Goal: Task Accomplishment & Management: Use online tool/utility

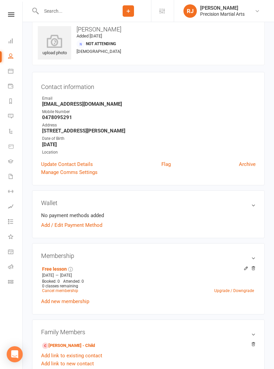
click at [14, 9] on nav "Clubworx Dashboard People Calendar Payments Reports Messages Automations Produc…" at bounding box center [11, 186] width 23 height 369
click at [11, 13] on icon at bounding box center [11, 14] width 6 height 4
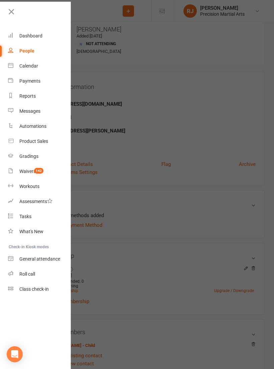
click at [3, 13] on div at bounding box center [35, 14] width 71 height 15
click at [17, 12] on link at bounding box center [39, 14] width 65 height 15
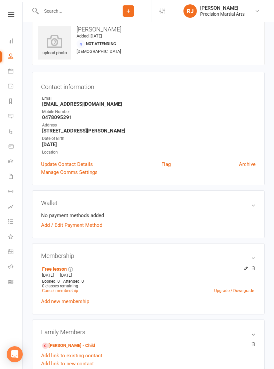
click at [13, 14] on icon at bounding box center [11, 14] width 6 height 4
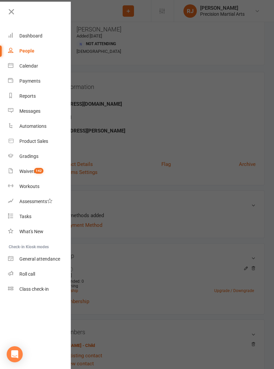
click at [38, 275] on link "Roll call" at bounding box center [39, 274] width 63 height 15
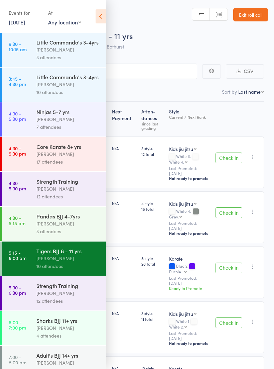
click at [100, 16] on icon at bounding box center [101, 16] width 10 height 14
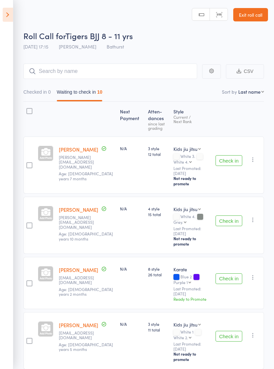
click at [232, 162] on button "Check in" at bounding box center [229, 160] width 27 height 11
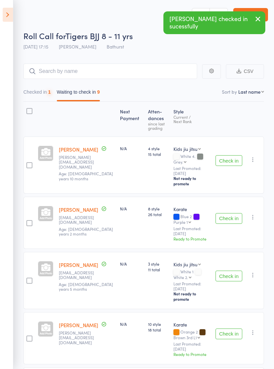
click at [231, 160] on button "Check in" at bounding box center [229, 160] width 27 height 11
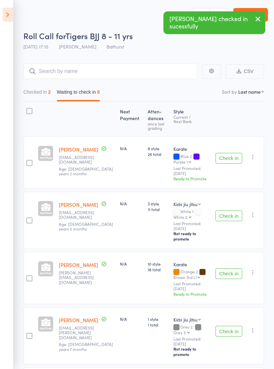
click at [232, 161] on button "Check in" at bounding box center [229, 158] width 27 height 11
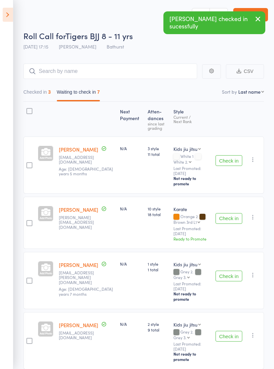
click at [231, 159] on button "Check in" at bounding box center [229, 160] width 27 height 11
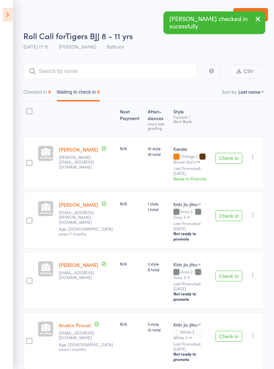
click at [231, 161] on button "Check in" at bounding box center [229, 158] width 27 height 11
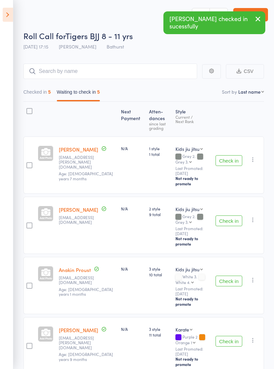
click at [229, 162] on button "Check in" at bounding box center [229, 160] width 27 height 11
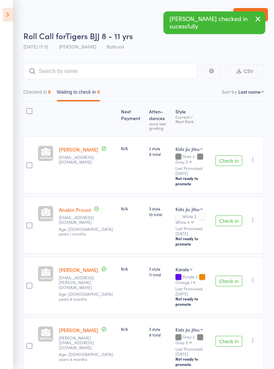
click at [227, 164] on button "Check in" at bounding box center [229, 160] width 27 height 11
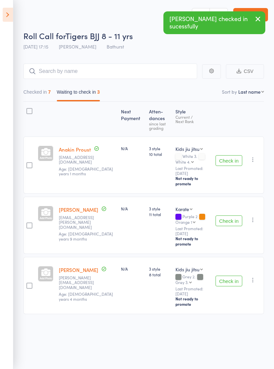
click at [229, 161] on button "Check in" at bounding box center [229, 160] width 27 height 11
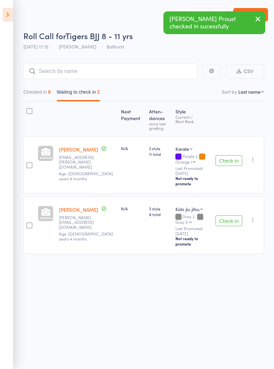
click at [253, 159] on icon "button" at bounding box center [253, 159] width 7 height 7
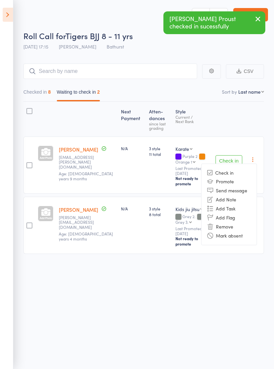
click at [231, 224] on li "Remove" at bounding box center [229, 226] width 55 height 9
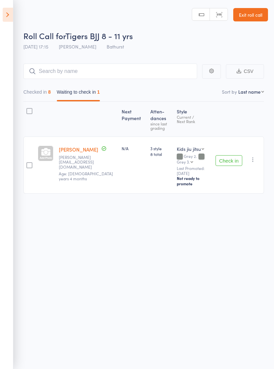
click at [230, 159] on button "Check in" at bounding box center [229, 160] width 27 height 11
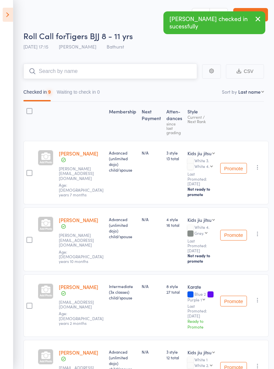
click at [175, 72] on input "search" at bounding box center [110, 71] width 174 height 15
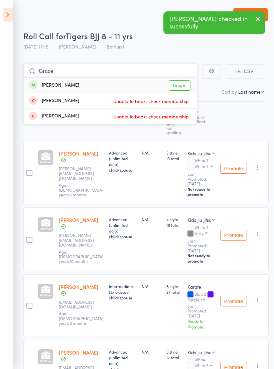
type input "Grace"
click at [183, 86] on link "Drop in" at bounding box center [180, 85] width 22 height 10
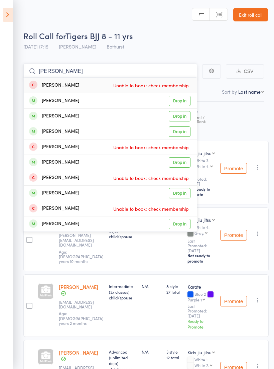
type input "[PERSON_NAME]"
click at [182, 161] on link "Drop in" at bounding box center [180, 162] width 22 height 10
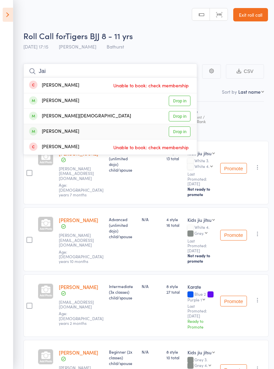
type input "Jai"
click at [184, 131] on link "Drop in" at bounding box center [180, 131] width 22 height 10
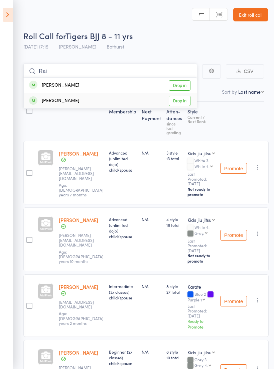
type input "Rai"
click at [176, 99] on link "Drop in" at bounding box center [180, 101] width 22 height 10
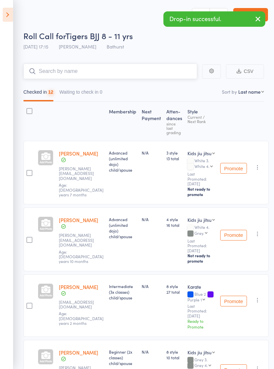
click at [153, 74] on input "search" at bounding box center [110, 71] width 174 height 15
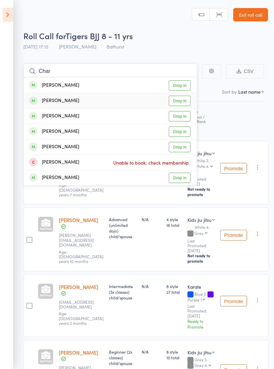
type input "Char"
click at [178, 98] on link "Drop in" at bounding box center [180, 101] width 22 height 10
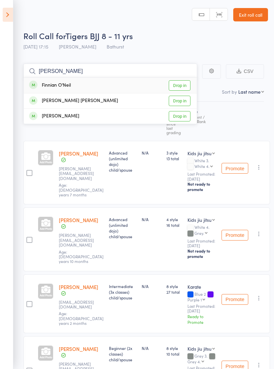
type input "[PERSON_NAME]"
click at [179, 83] on link "Drop in" at bounding box center [180, 85] width 22 height 10
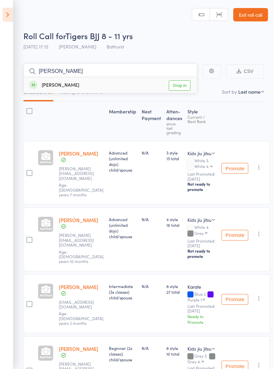
type input "[PERSON_NAME]"
click at [181, 90] on link "Drop in" at bounding box center [180, 85] width 22 height 10
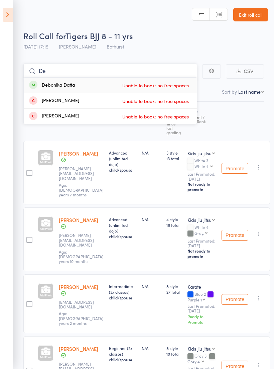
type input "D"
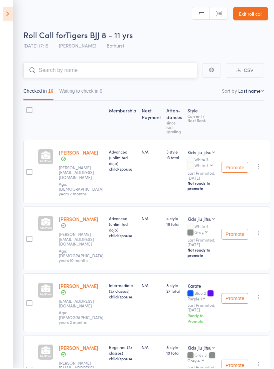
click at [148, 69] on input "search" at bounding box center [110, 71] width 174 height 15
click at [195, 47] on div "Roll Call for Tigers BJJ 8 - 11 yrs [DATE] 17:15 [PERSON_NAME] Bathurst" at bounding box center [145, 41] width 245 height 23
click at [168, 64] on input "Aus" at bounding box center [110, 70] width 174 height 15
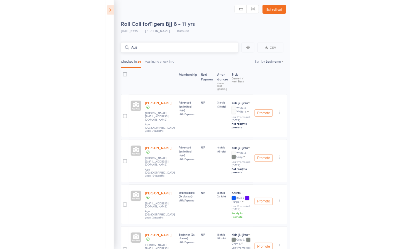
scroll to position [1, 0]
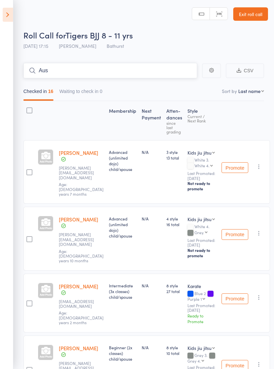
click at [69, 71] on input "Aus" at bounding box center [110, 70] width 174 height 15
type input "A"
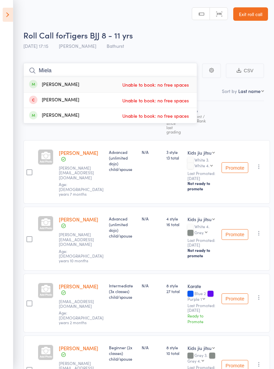
type input "Miela"
click at [144, 81] on span "Unable to book: no free spaces" at bounding box center [156, 85] width 70 height 10
